Goal: Find specific page/section: Find specific page/section

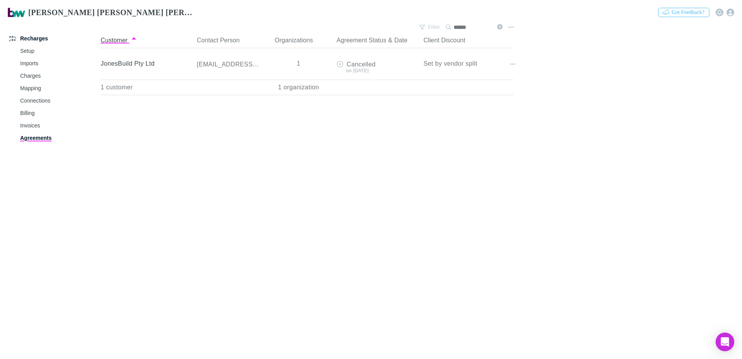
click at [498, 27] on icon at bounding box center [499, 26] width 5 height 5
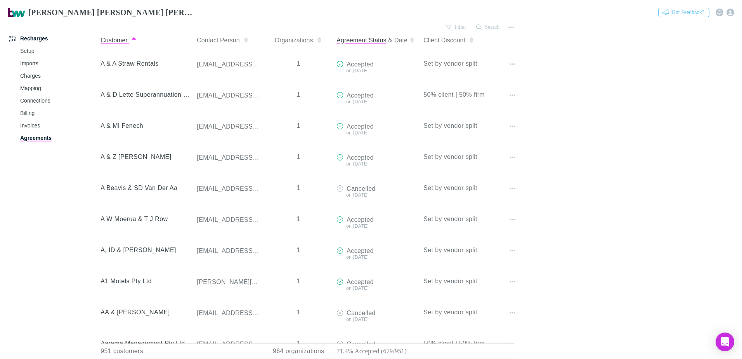
click at [373, 40] on button "Agreement Status" at bounding box center [362, 41] width 50 height 16
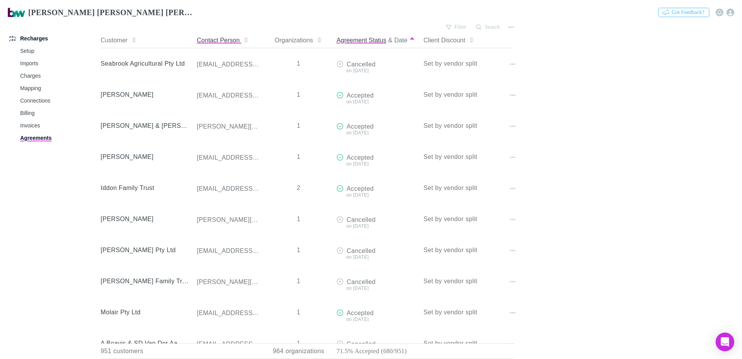
click at [209, 40] on button "Contact Person" at bounding box center [223, 41] width 52 height 16
click at [34, 88] on link "Mapping" at bounding box center [58, 88] width 92 height 12
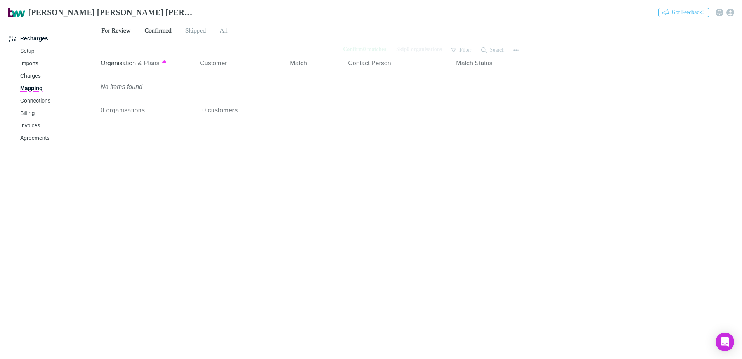
click at [161, 32] on span "Confirmed" at bounding box center [157, 32] width 27 height 10
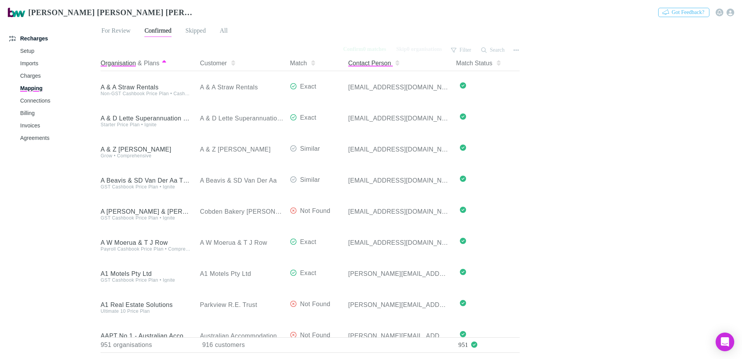
click at [370, 60] on button "Contact Person" at bounding box center [374, 64] width 52 height 16
